Goal: Book appointment/travel/reservation

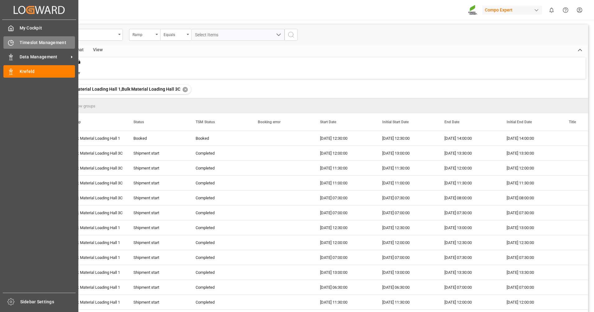
click at [12, 44] on icon at bounding box center [11, 43] width 6 height 6
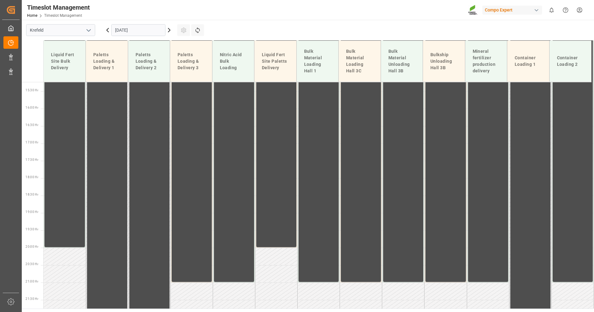
scroll to position [572, 0]
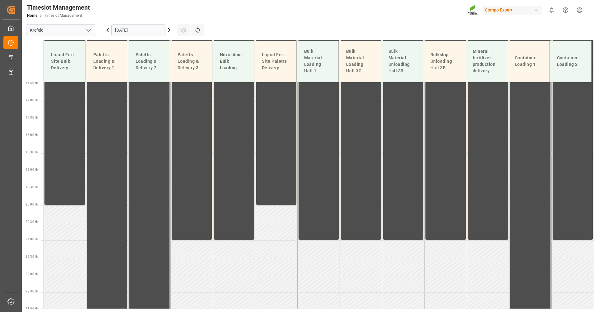
click at [168, 30] on icon at bounding box center [168, 29] width 7 height 7
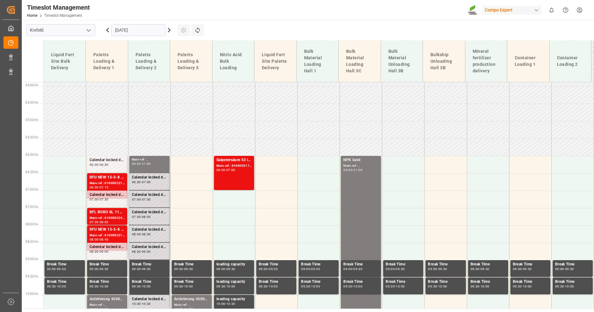
scroll to position [119, 0]
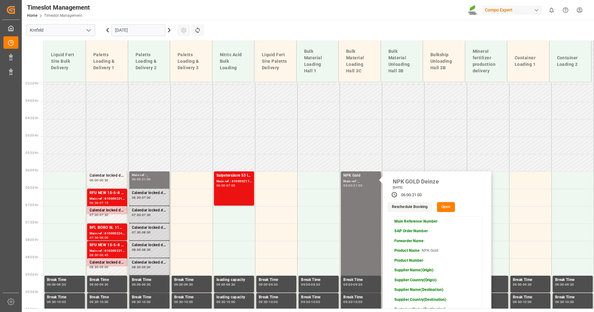
click at [446, 208] on button "Open" at bounding box center [446, 207] width 18 height 10
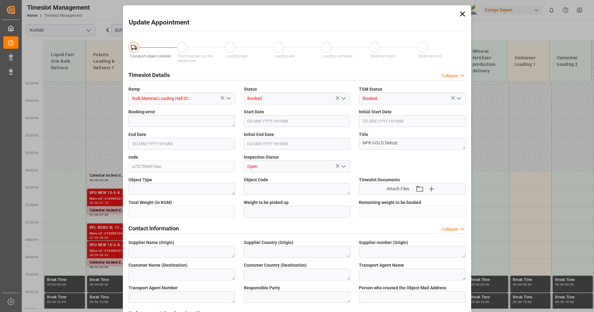
type input "950000"
type input "[DATE] 06:00"
type input "[DATE] 21:00"
type input "[DATE] 06:30"
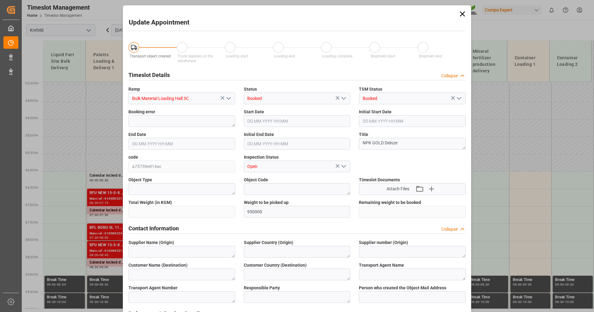
type input "[DATE] 12:11"
click at [462, 13] on icon at bounding box center [462, 14] width 9 height 9
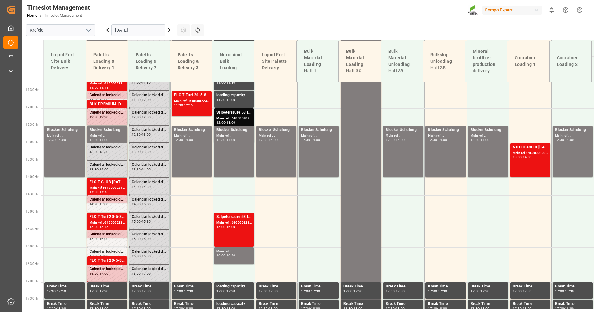
scroll to position [210, 0]
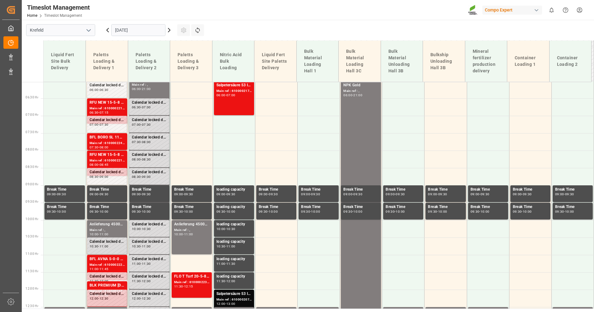
click at [169, 30] on icon at bounding box center [168, 29] width 7 height 7
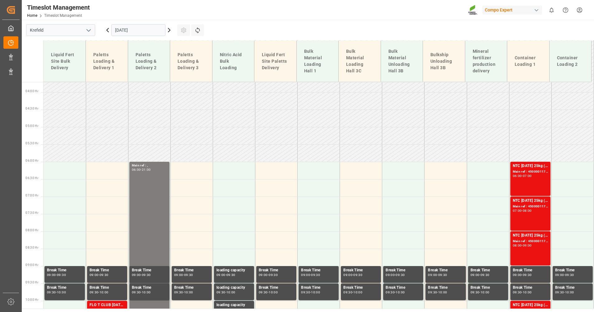
scroll to position [119, 0]
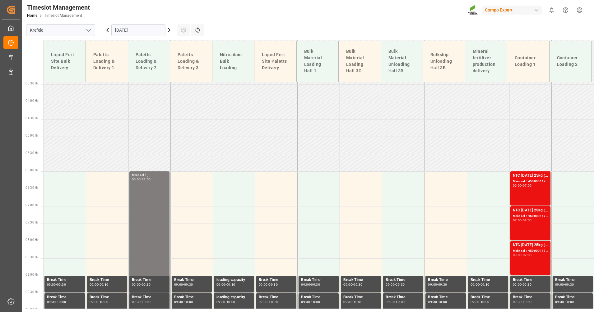
click at [170, 30] on icon at bounding box center [169, 30] width 2 height 4
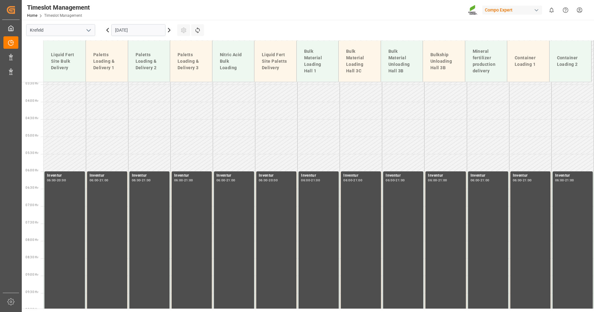
click at [172, 29] on icon at bounding box center [168, 29] width 7 height 7
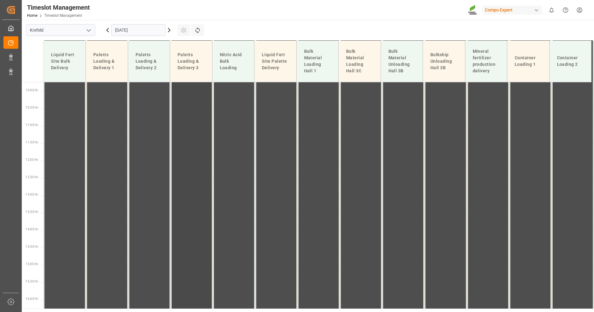
scroll to position [337, 0]
click at [170, 30] on icon at bounding box center [169, 30] width 2 height 4
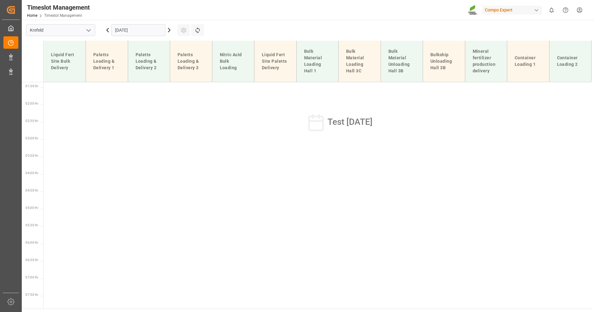
scroll to position [0, 0]
click at [169, 30] on icon at bounding box center [169, 30] width 2 height 4
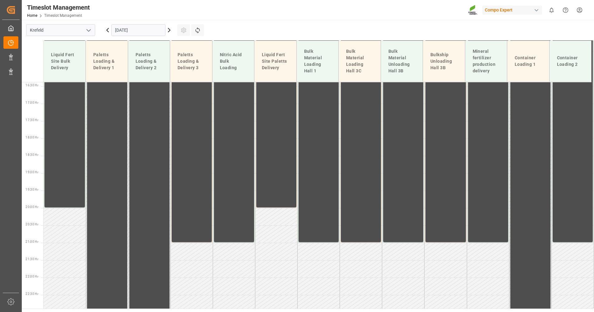
scroll to position [572, 0]
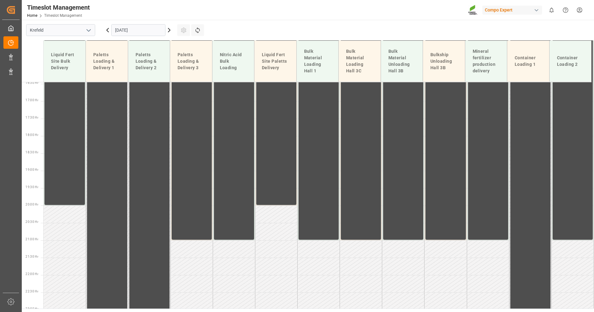
click at [169, 30] on icon at bounding box center [169, 30] width 2 height 4
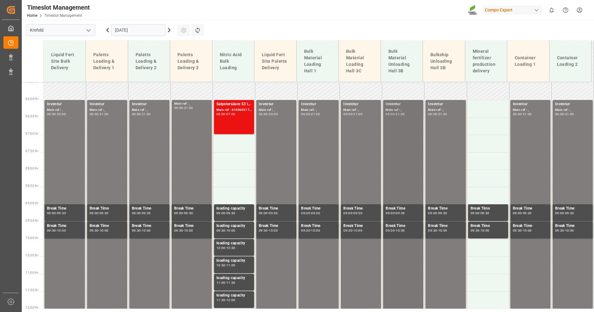
scroll to position [210, 0]
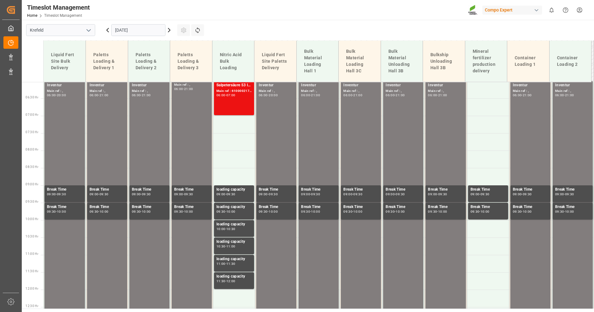
click at [168, 28] on icon at bounding box center [169, 30] width 2 height 4
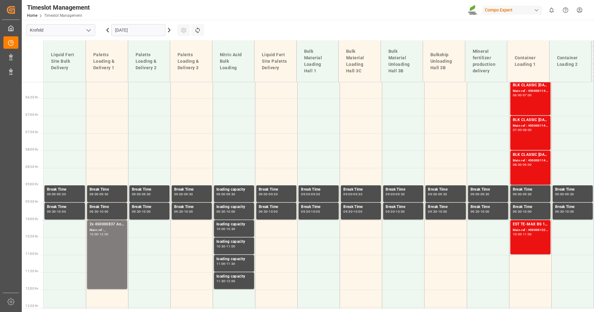
click at [171, 30] on icon at bounding box center [168, 29] width 7 height 7
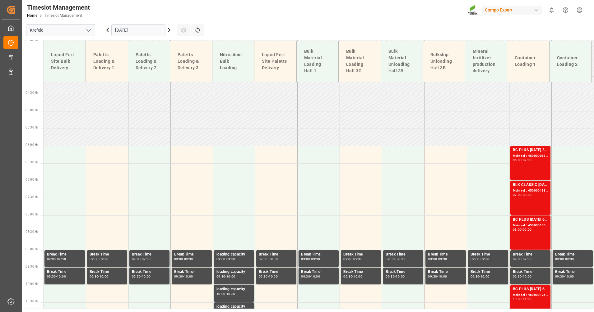
scroll to position [119, 0]
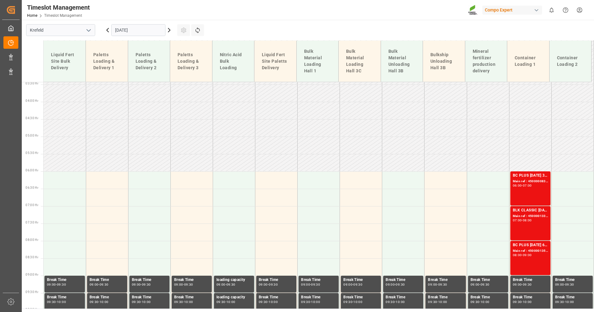
click at [168, 30] on icon at bounding box center [168, 29] width 7 height 7
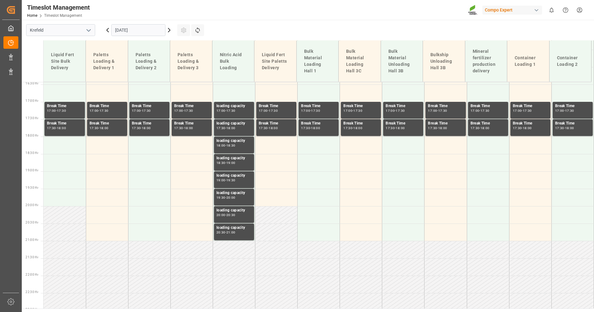
scroll to position [572, 0]
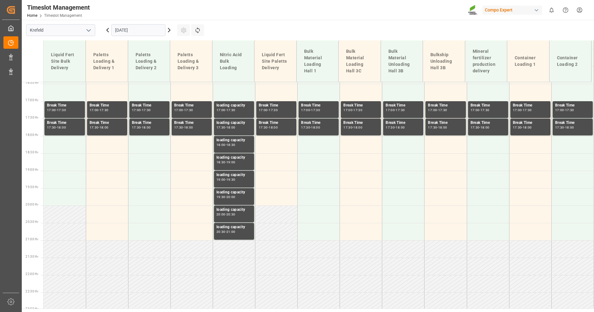
click at [168, 30] on icon at bounding box center [168, 29] width 7 height 7
